Goal: Information Seeking & Learning: Find specific fact

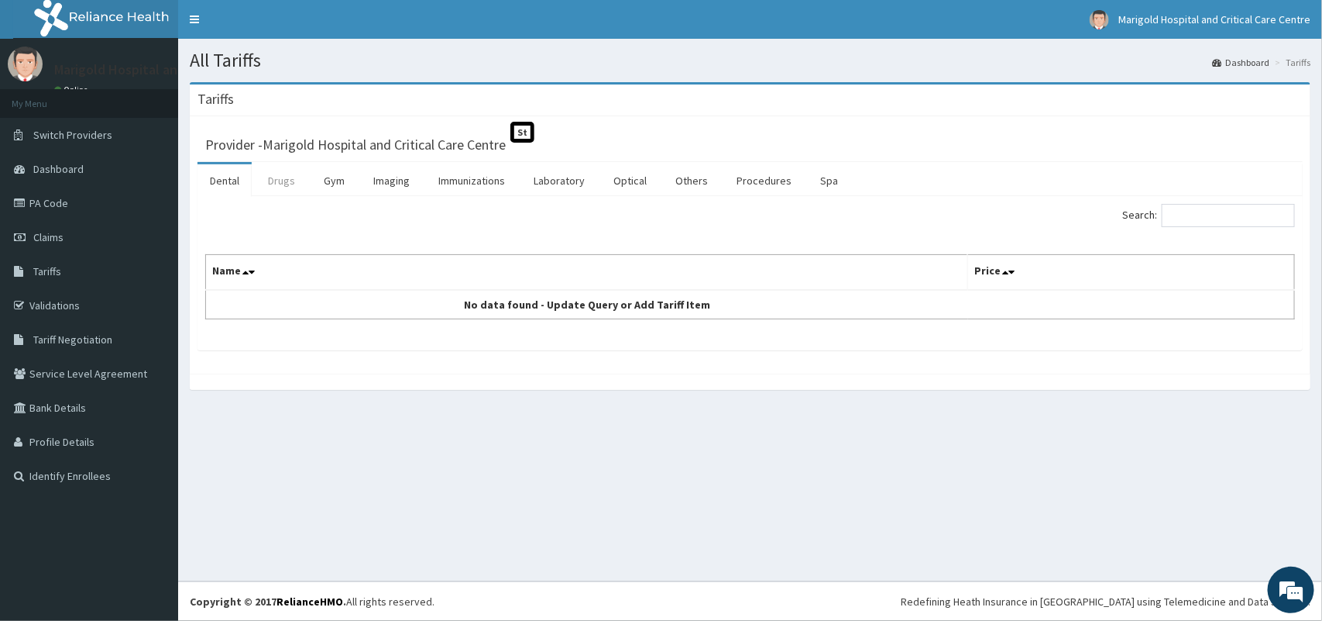
click at [287, 186] on link "Drugs" at bounding box center [282, 180] width 52 height 33
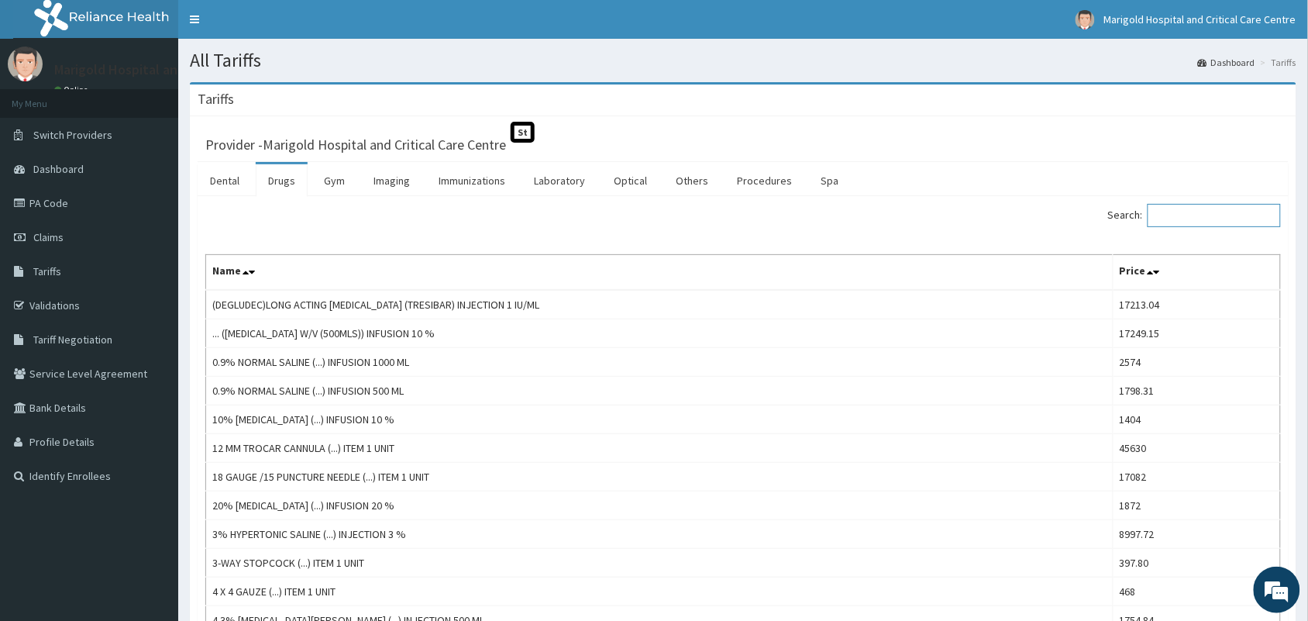
click at [1179, 215] on input "Search:" at bounding box center [1213, 215] width 133 height 23
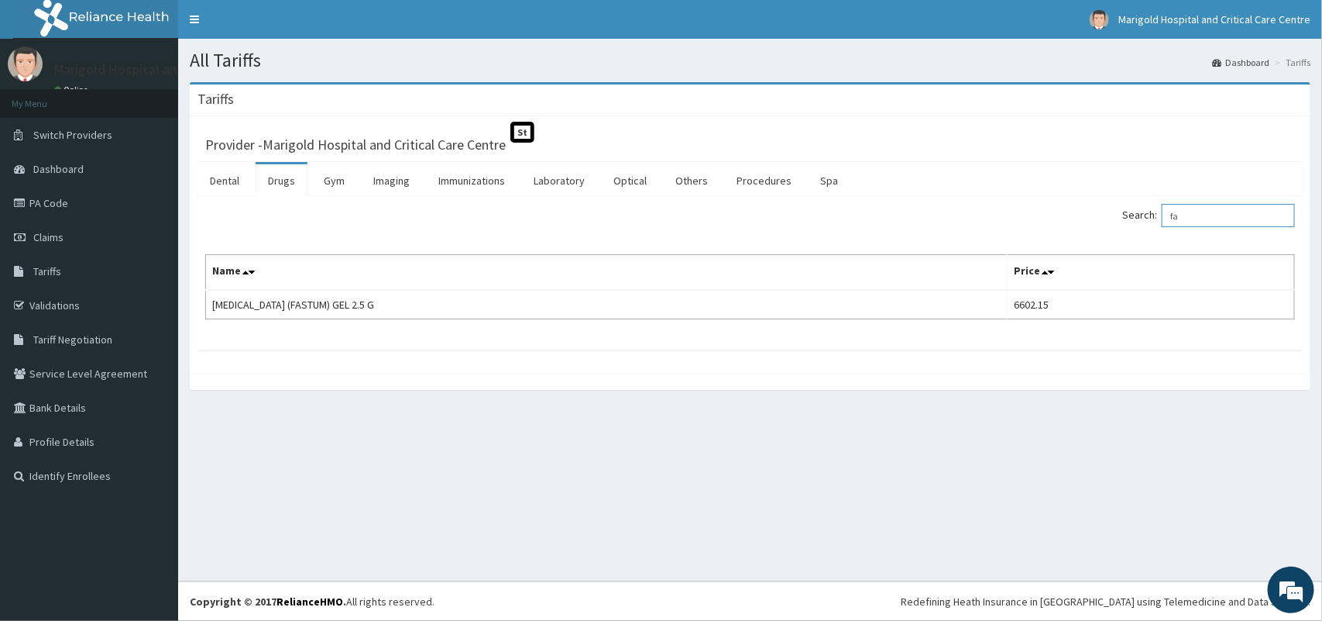
type input "f"
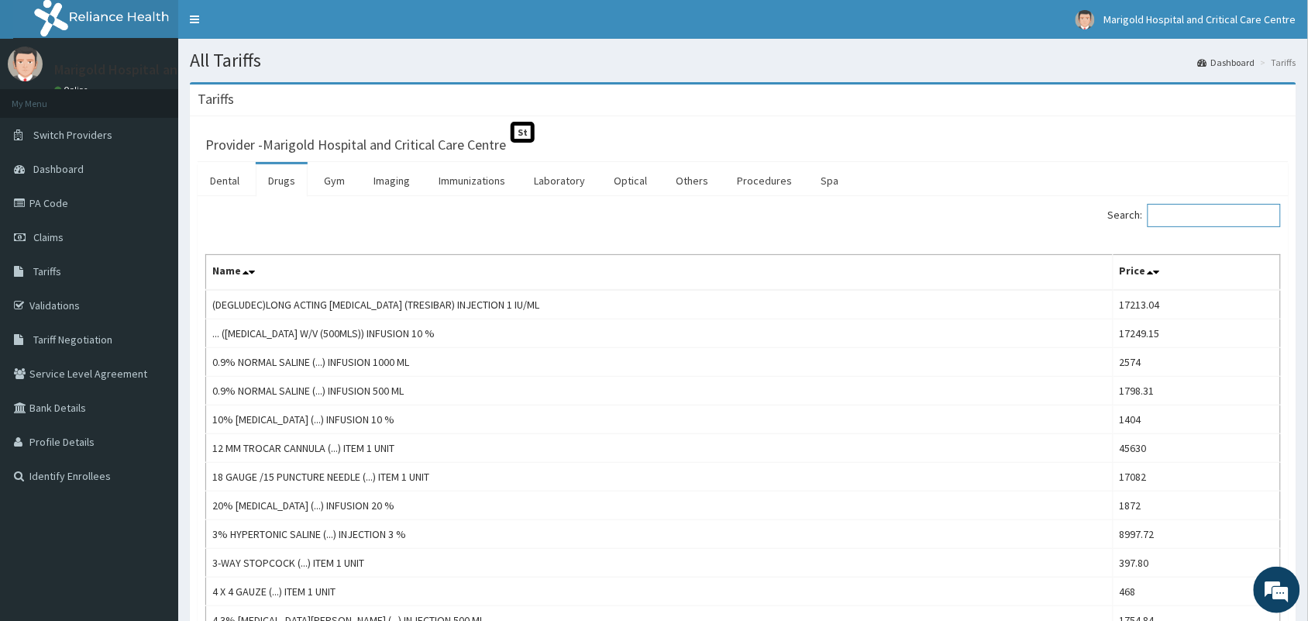
click at [1188, 217] on input "Search:" at bounding box center [1213, 215] width 133 height 23
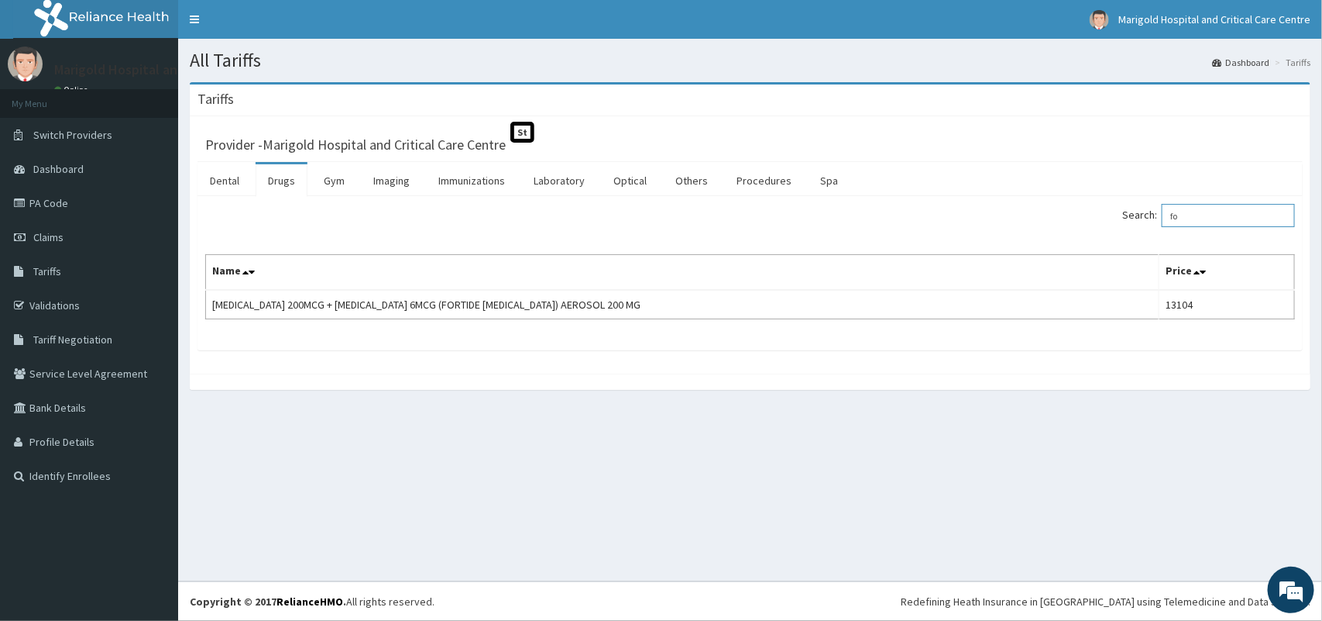
type input "f"
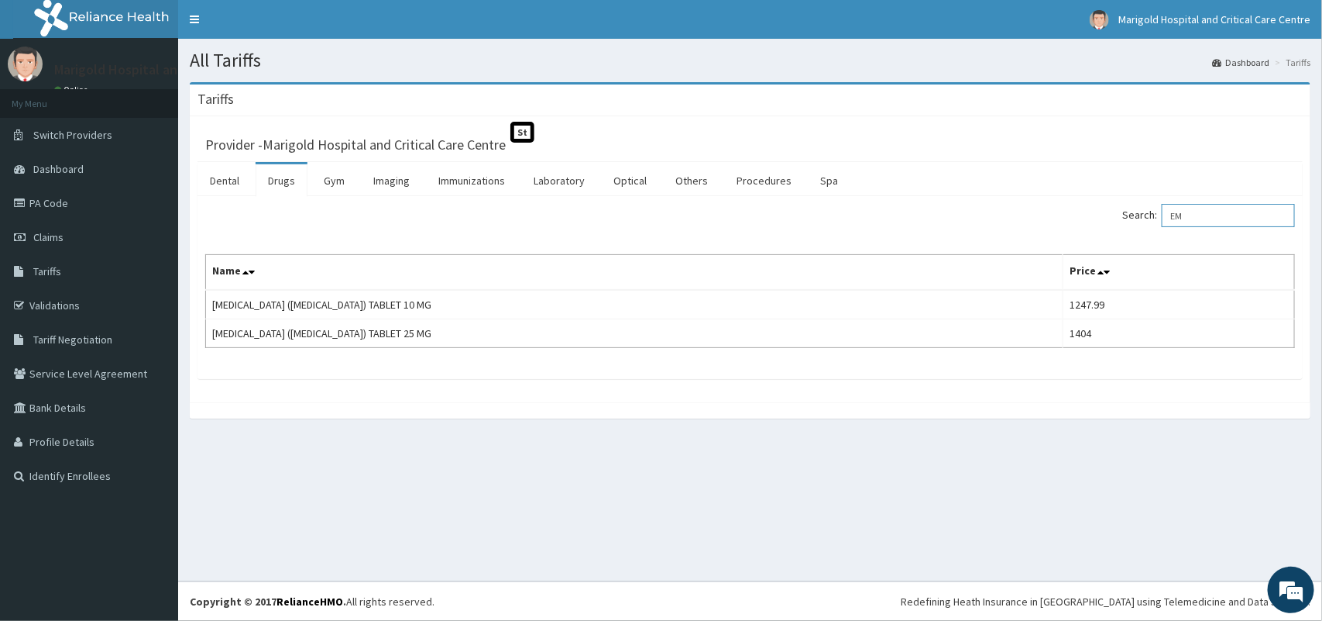
type input "E"
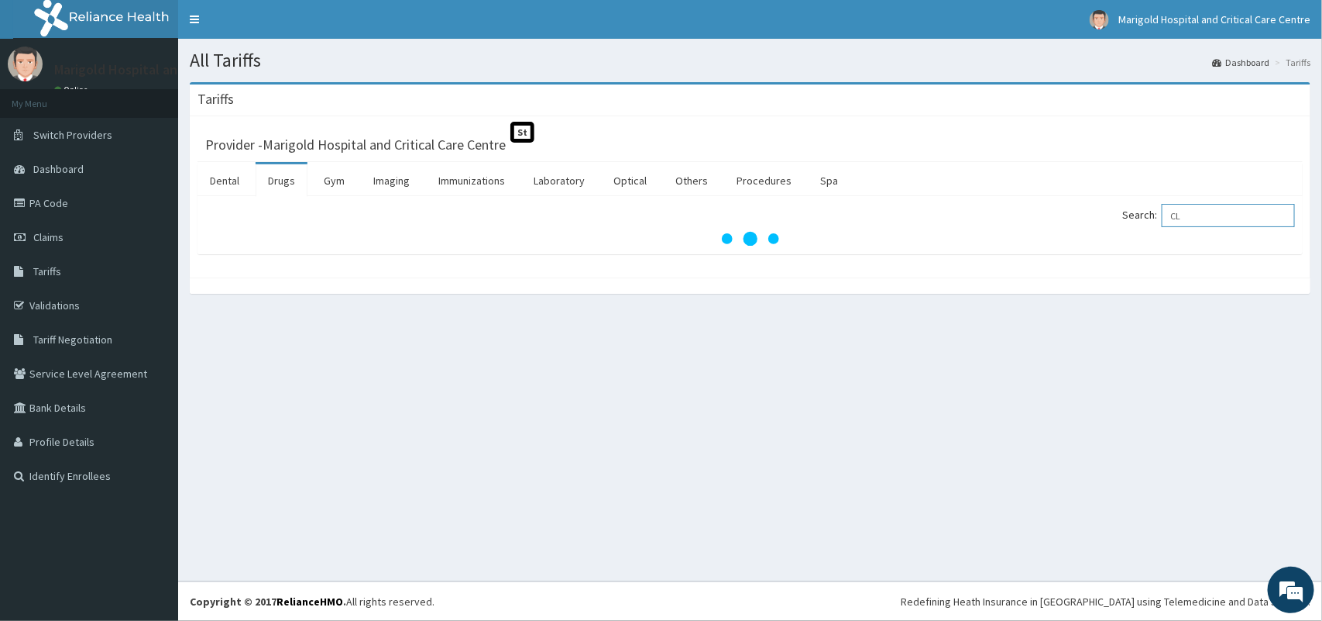
type input "C"
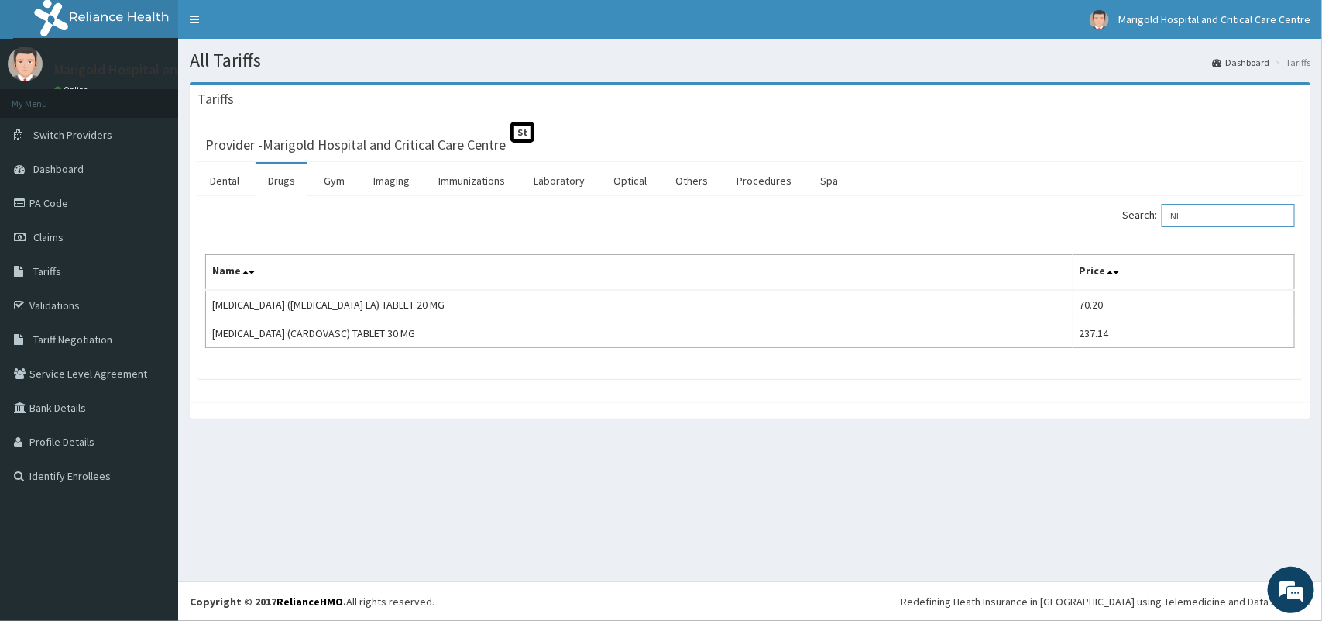
type input "N"
type input "E"
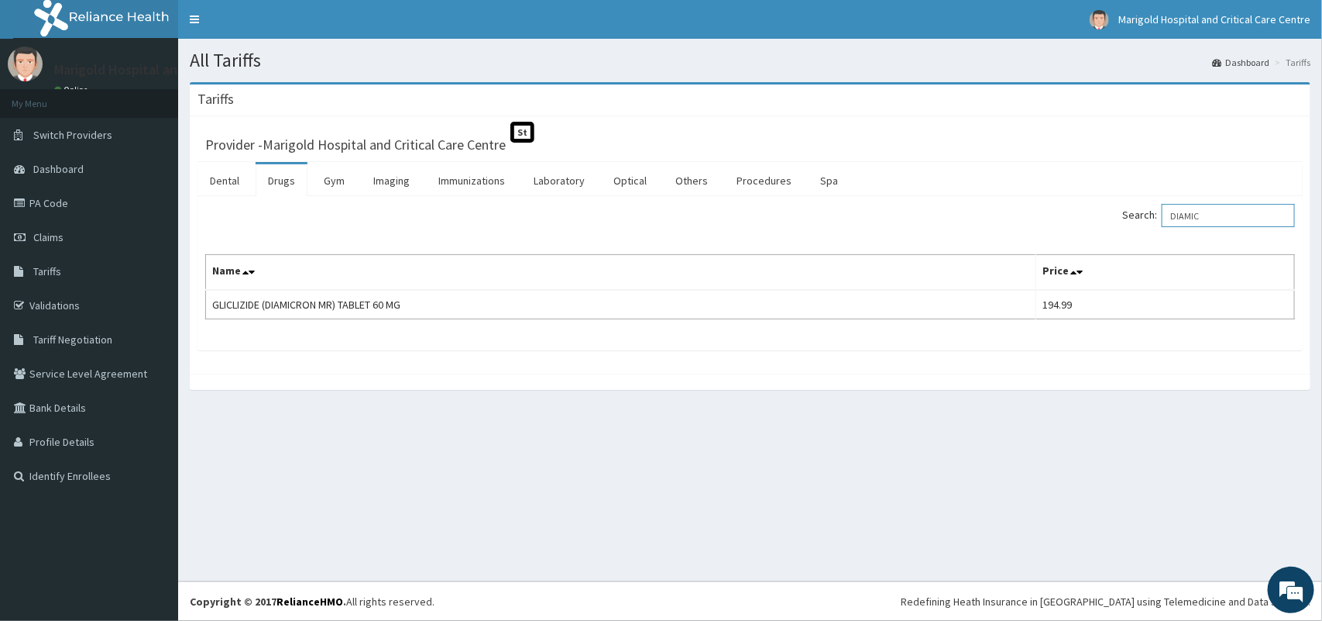
drag, startPoint x: 1238, startPoint y: 206, endPoint x: 1139, endPoint y: 218, distance: 99.8
click at [1139, 218] on label "Search: DIAMIC" at bounding box center [1209, 215] width 173 height 23
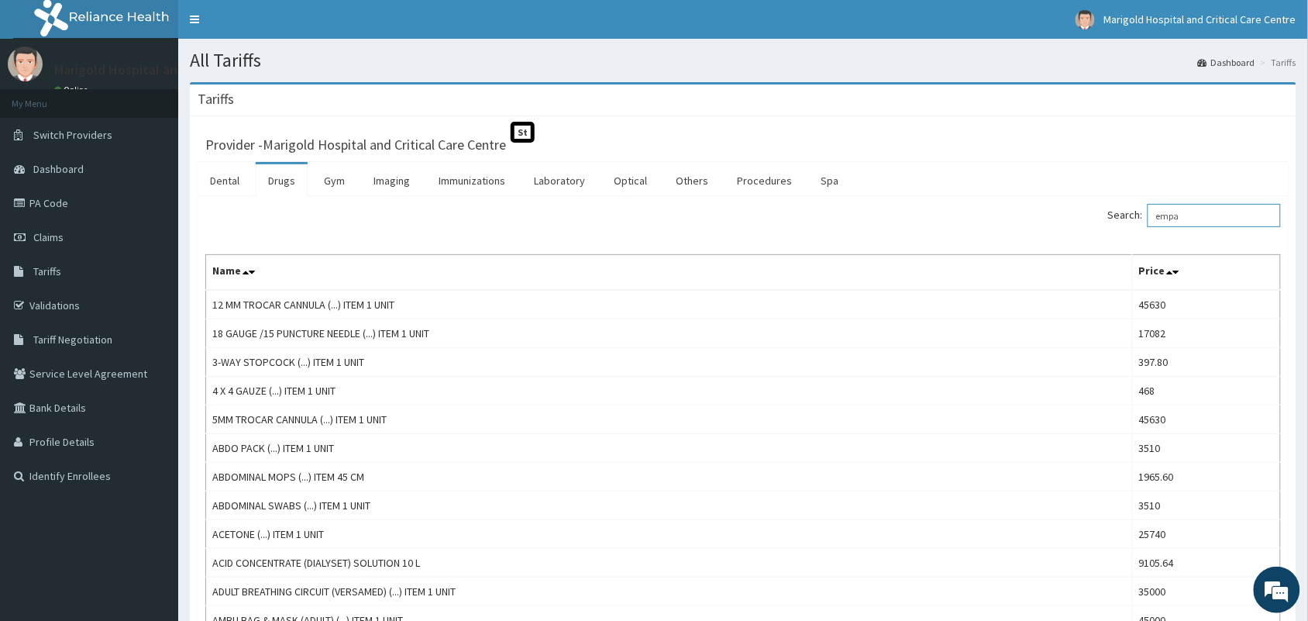
click at [1205, 211] on input "empa" at bounding box center [1213, 215] width 133 height 23
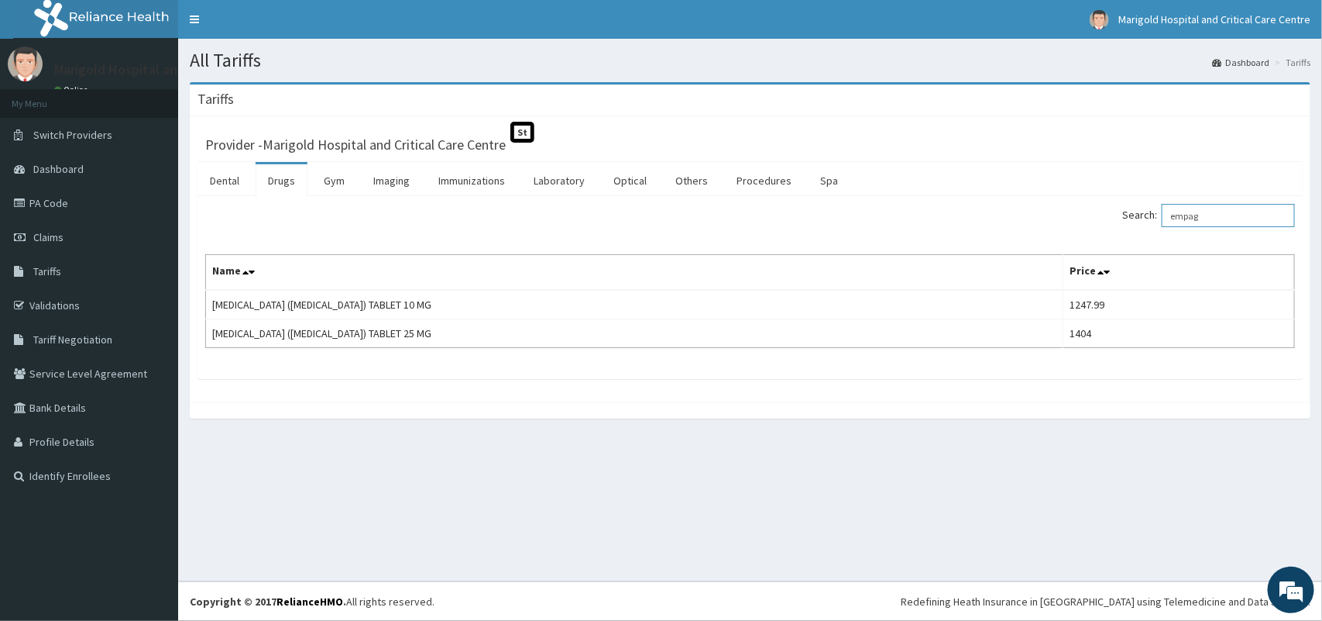
type input "empag"
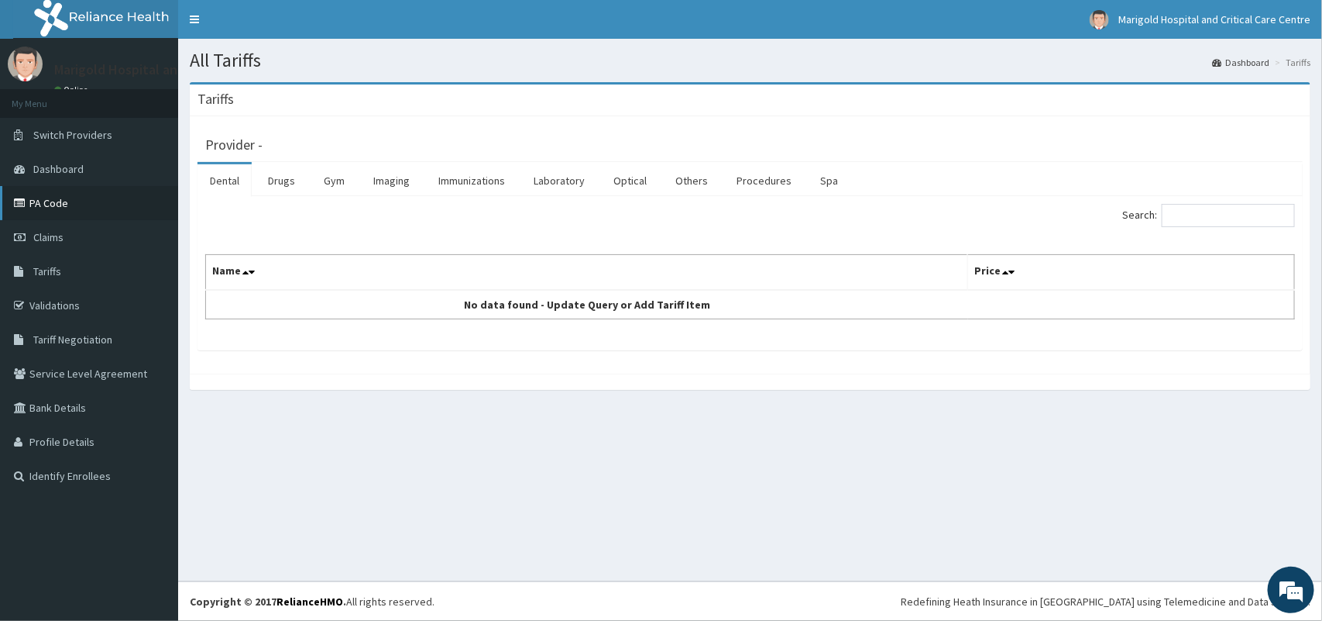
click at [89, 215] on link "PA Code" at bounding box center [89, 203] width 178 height 34
